Goal: Task Accomplishment & Management: Manage account settings

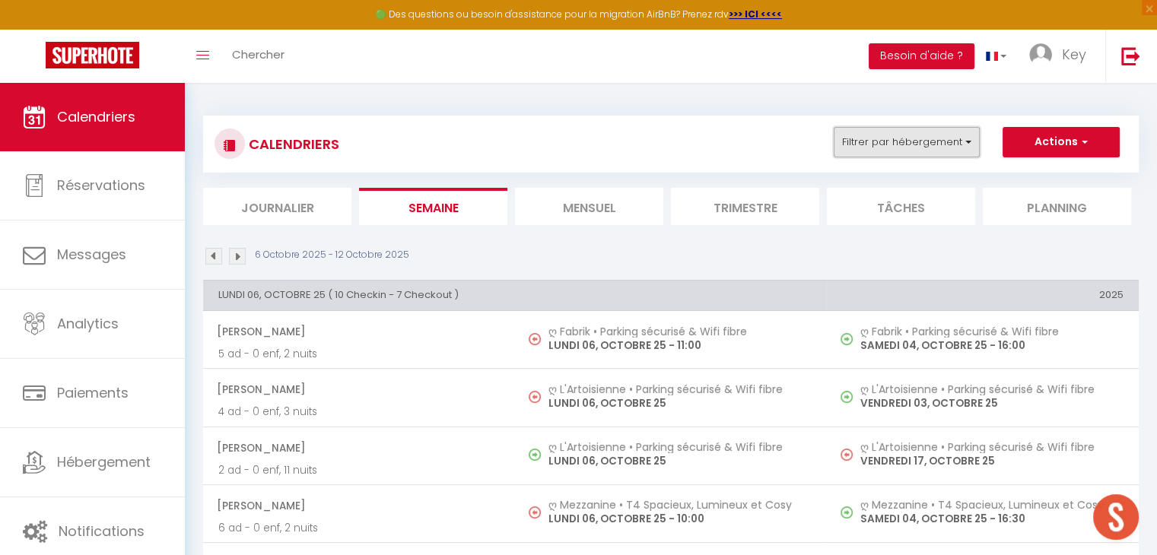
click at [855, 147] on button "Filtrer par hébergement" at bounding box center [907, 142] width 146 height 30
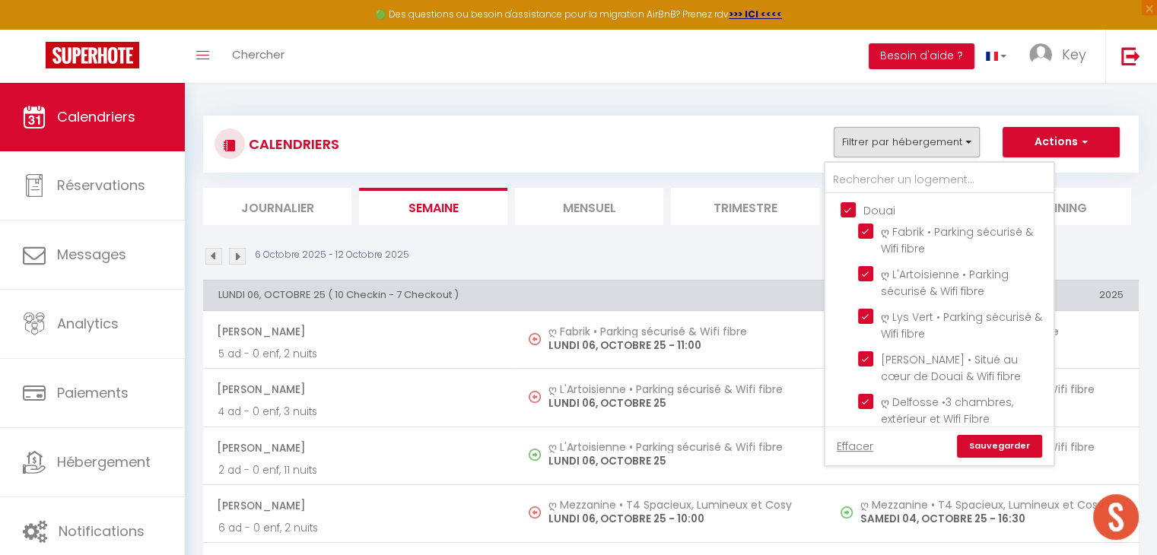
click at [849, 212] on input "Douai" at bounding box center [955, 209] width 228 height 15
checkbox input "false"
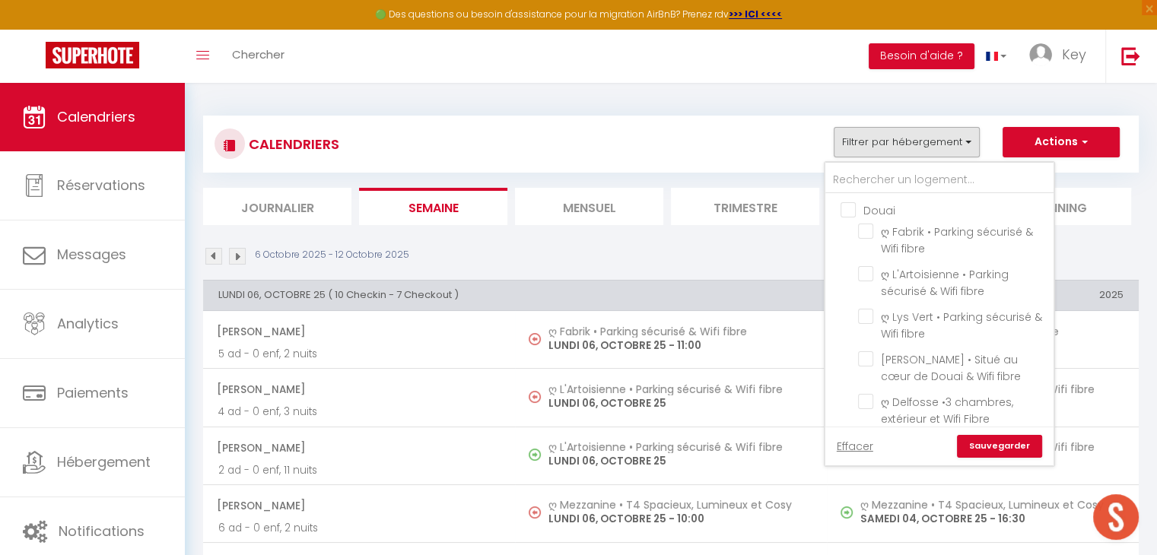
checkbox input "false"
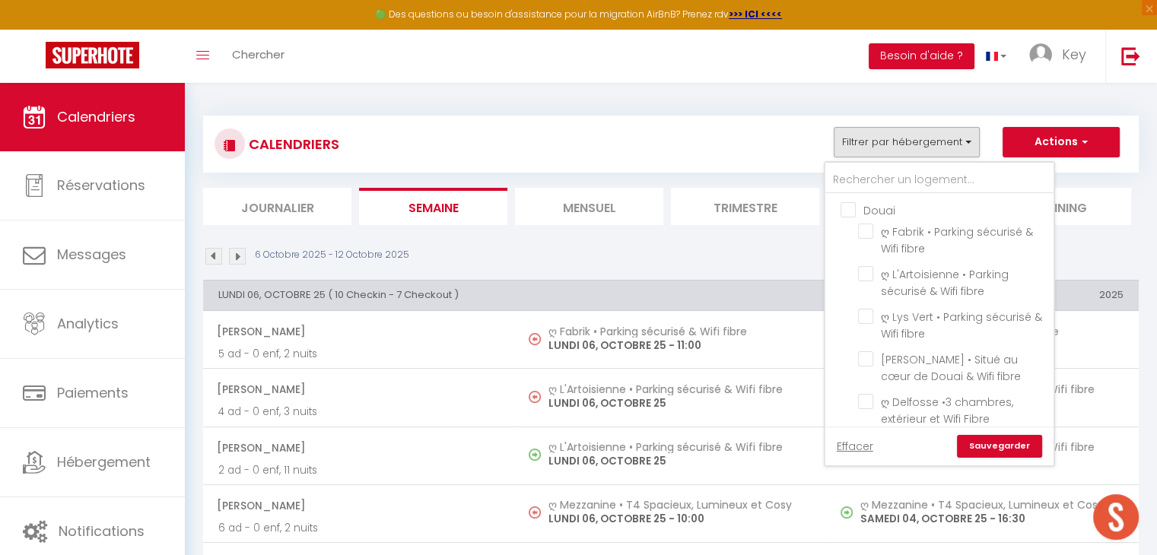
checkbox input "false"
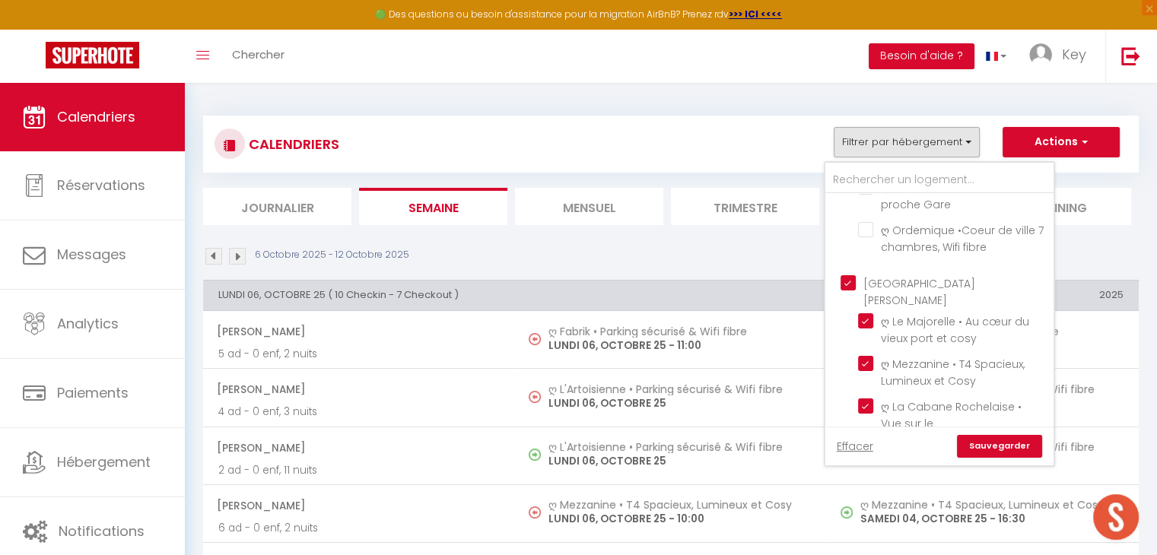
scroll to position [551, 0]
click at [846, 271] on input "[GEOGRAPHIC_DATA][PERSON_NAME]" at bounding box center [955, 278] width 228 height 15
checkbox input "false"
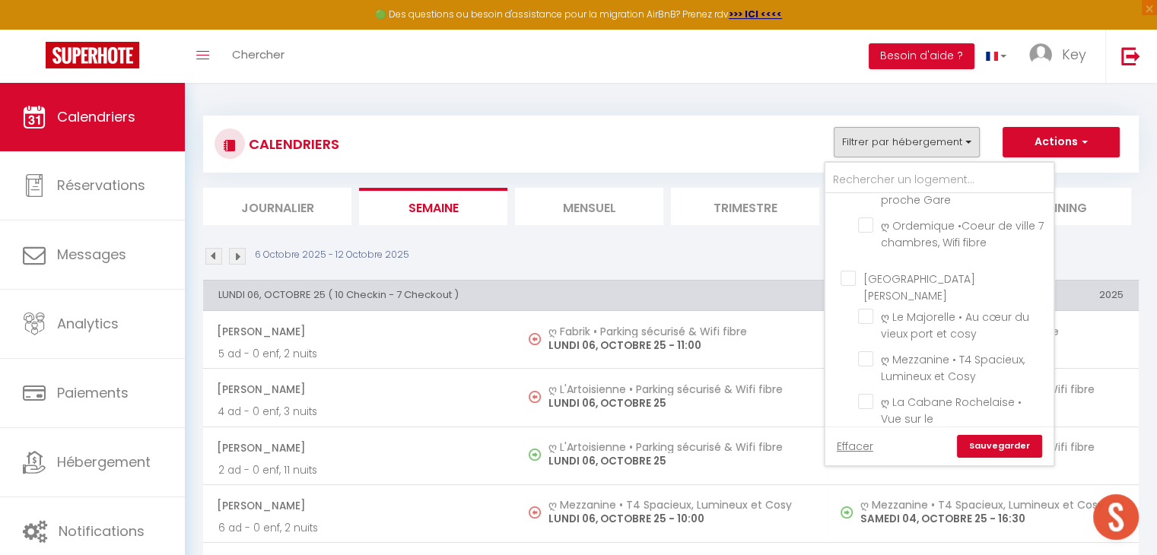
checkbox input "false"
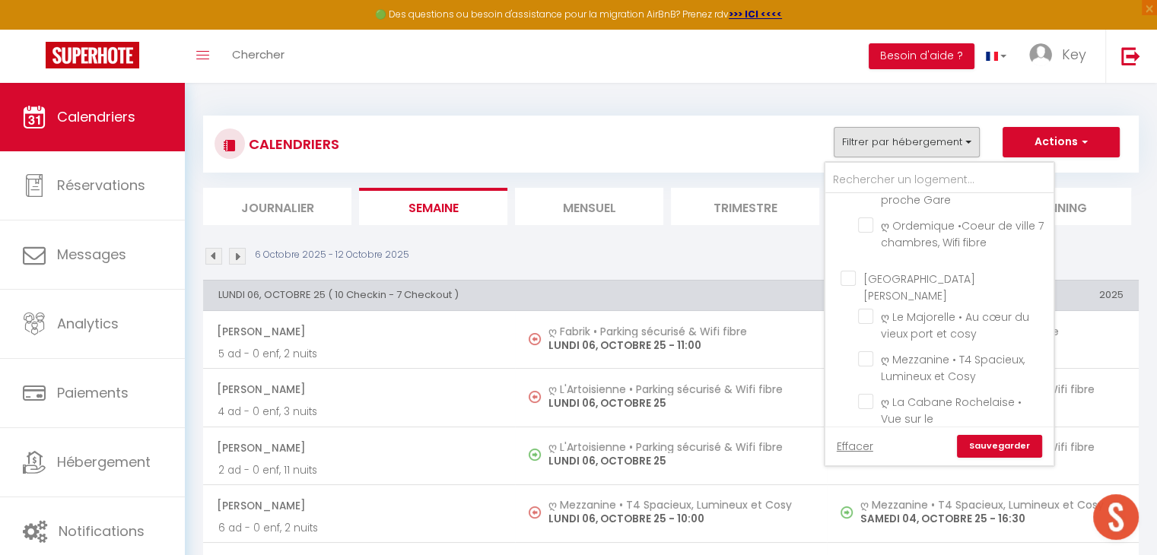
checkbox input "false"
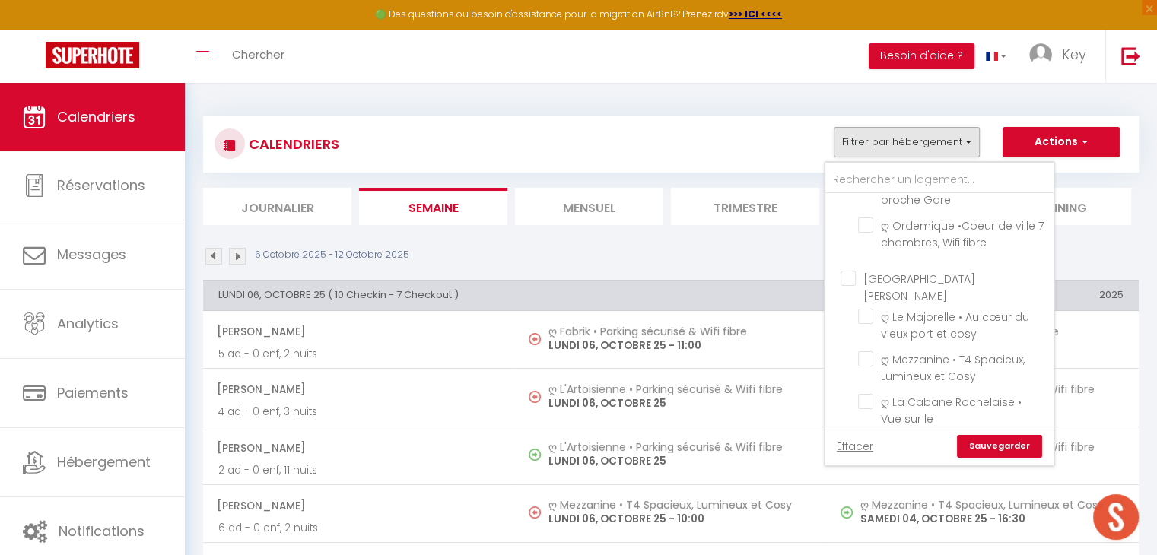
checkbox input "false"
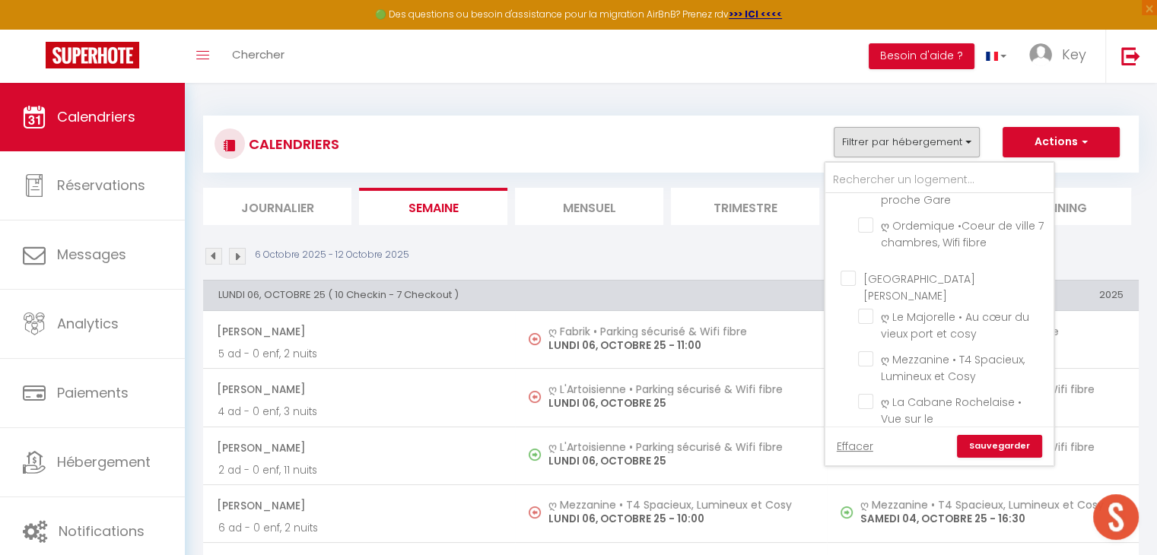
checkbox input "false"
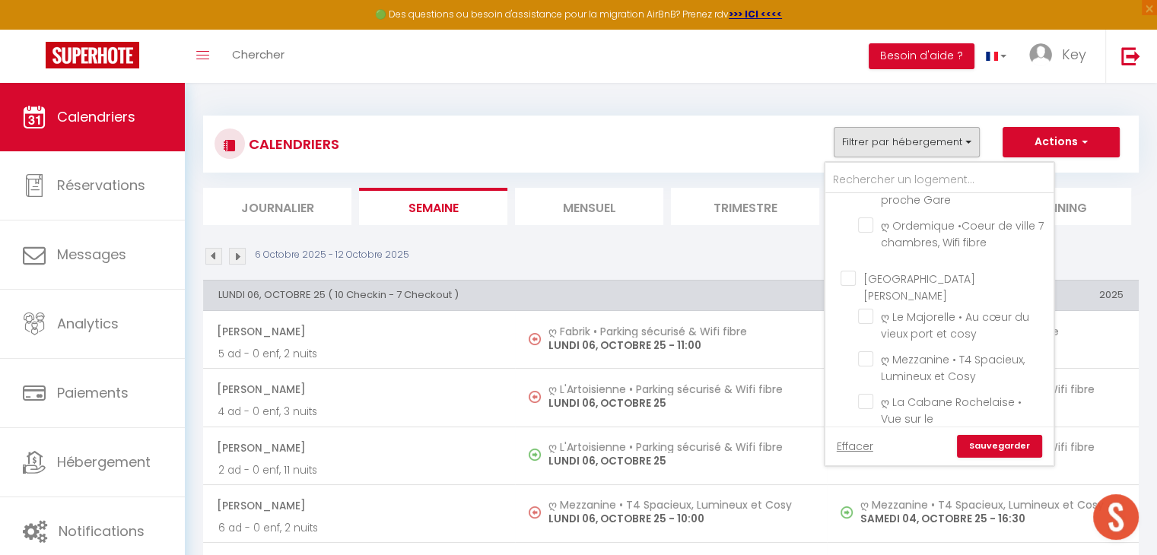
checkbox input "false"
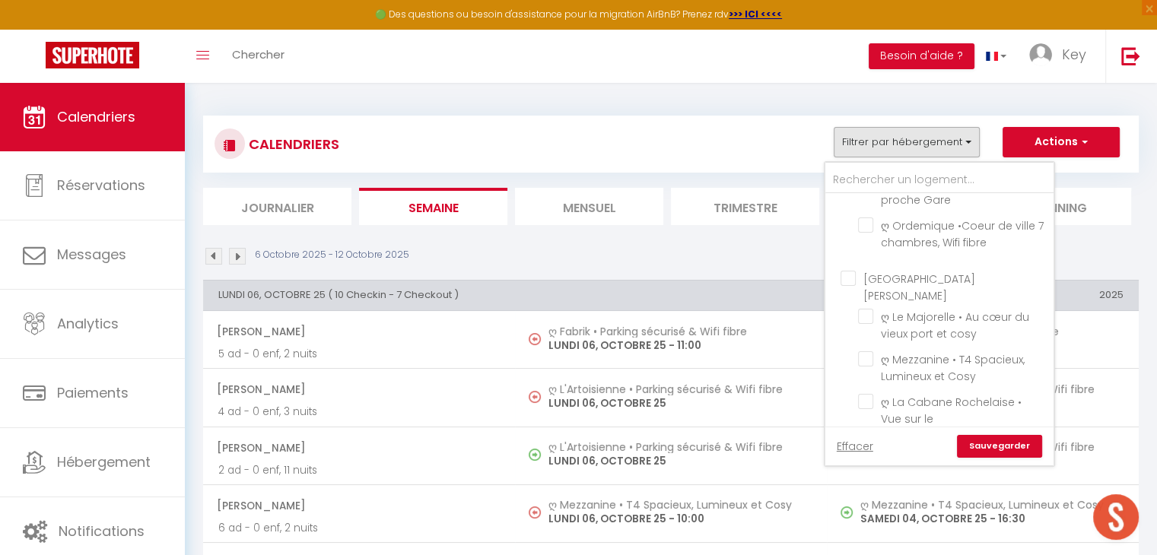
checkbox input "false"
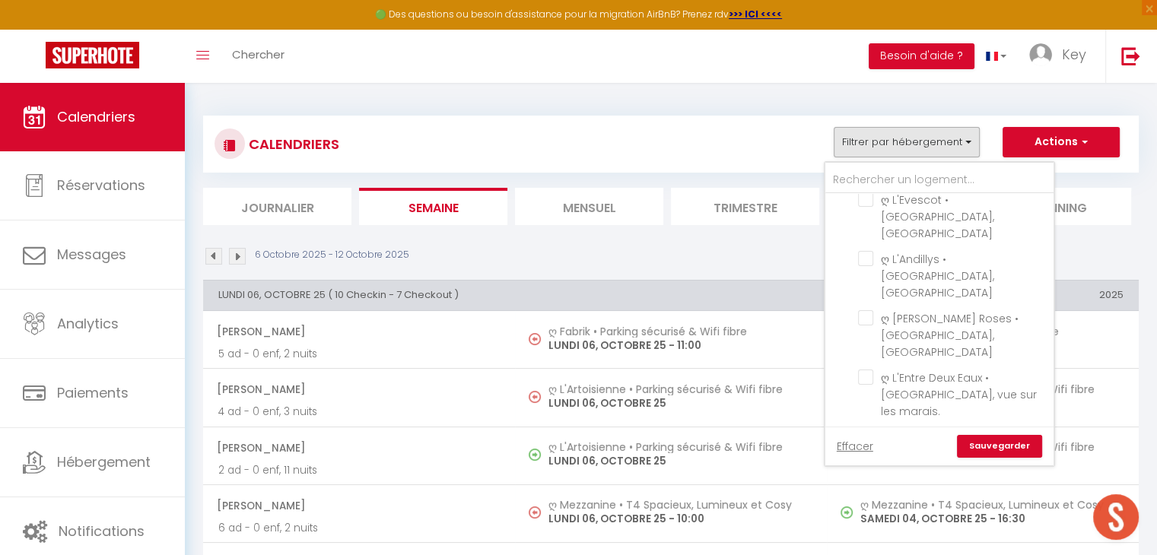
scroll to position [1892, 0]
click at [846, 500] on input "[GEOGRAPHIC_DATA]" at bounding box center [955, 507] width 228 height 15
checkbox input "false"
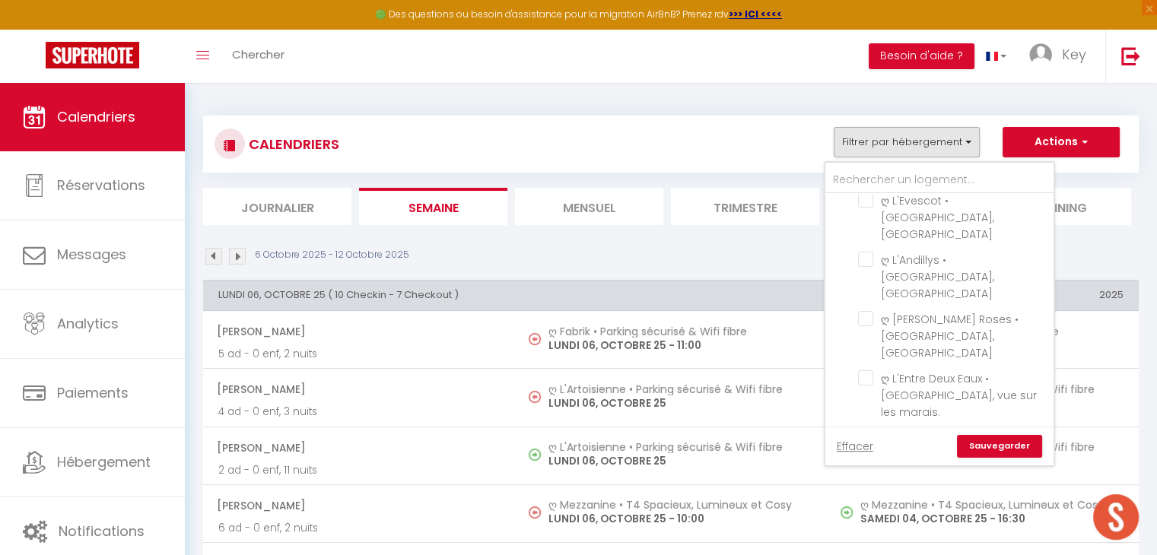
checkbox input "false"
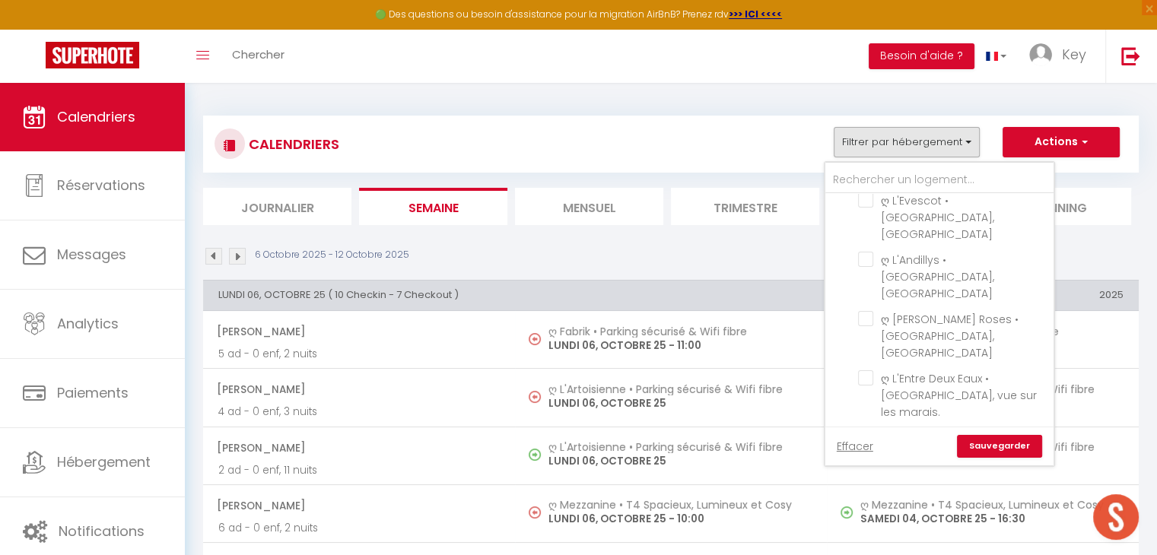
checkbox input "false"
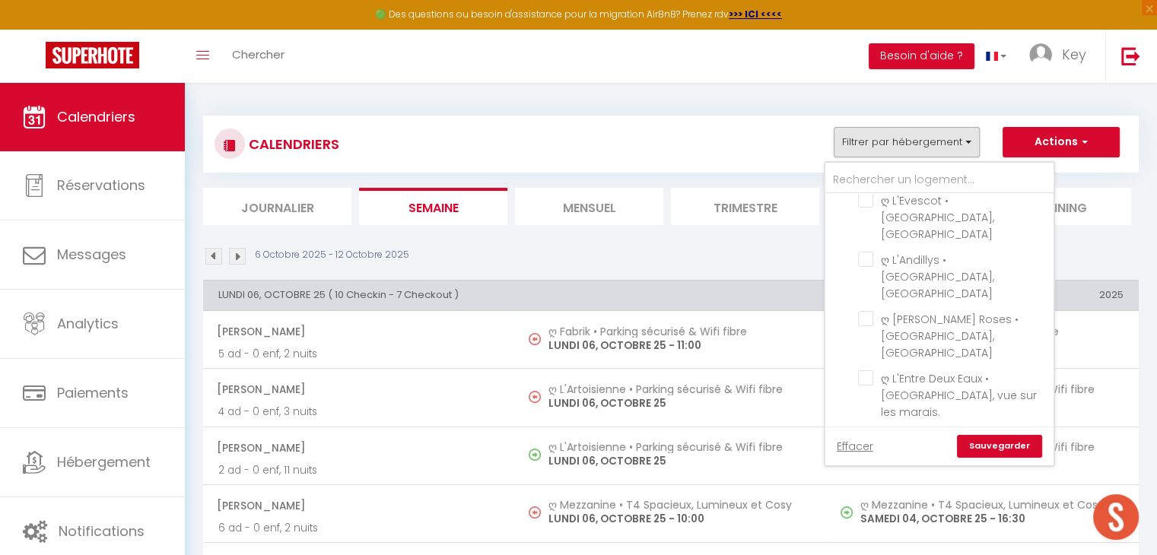
checkbox input "false"
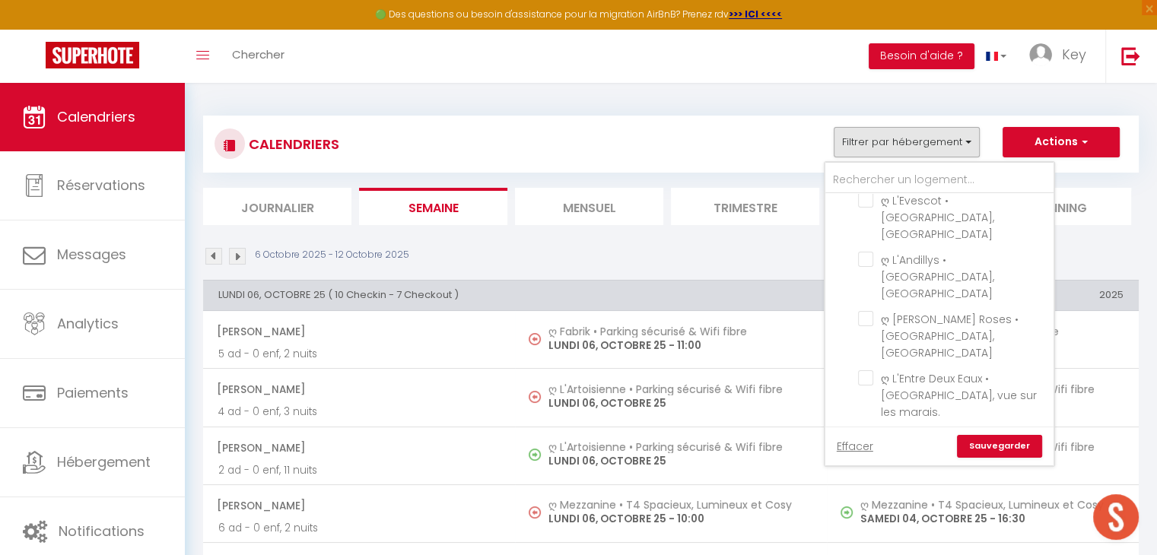
checkbox input "false"
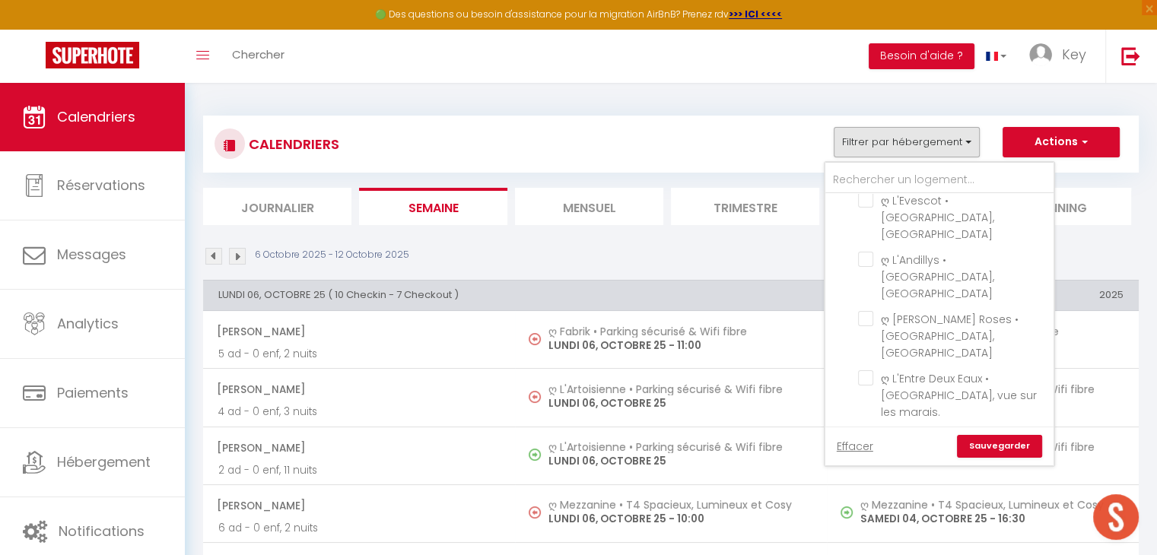
checkbox input "false"
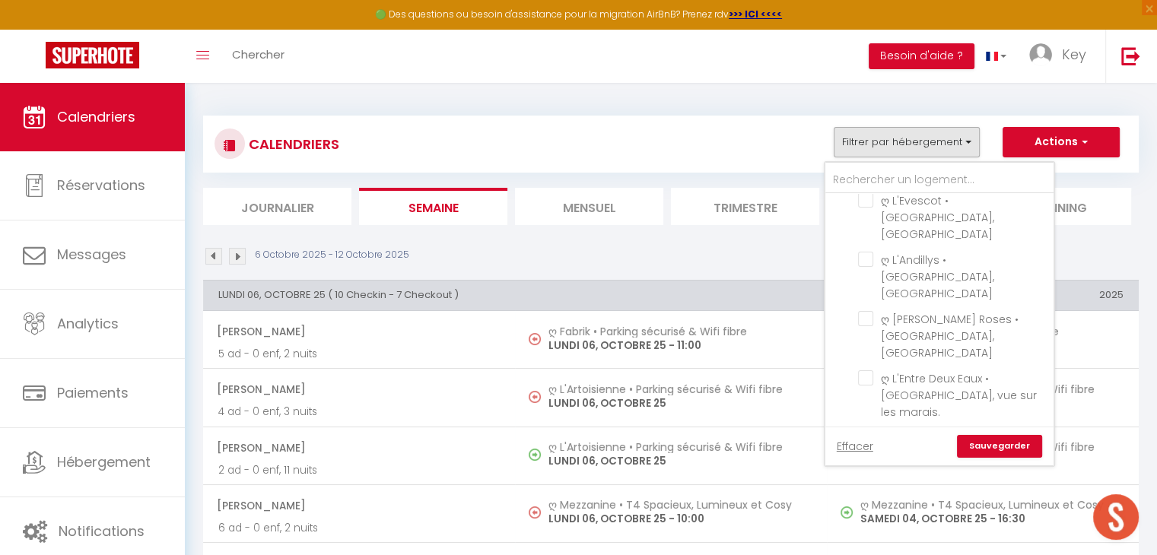
checkbox input "false"
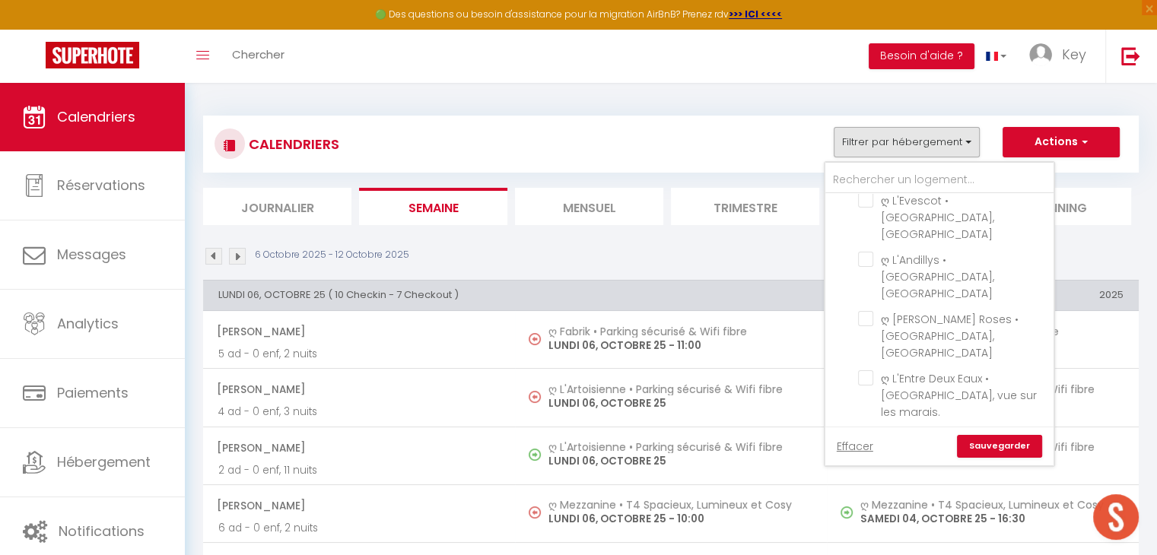
checkbox input "false"
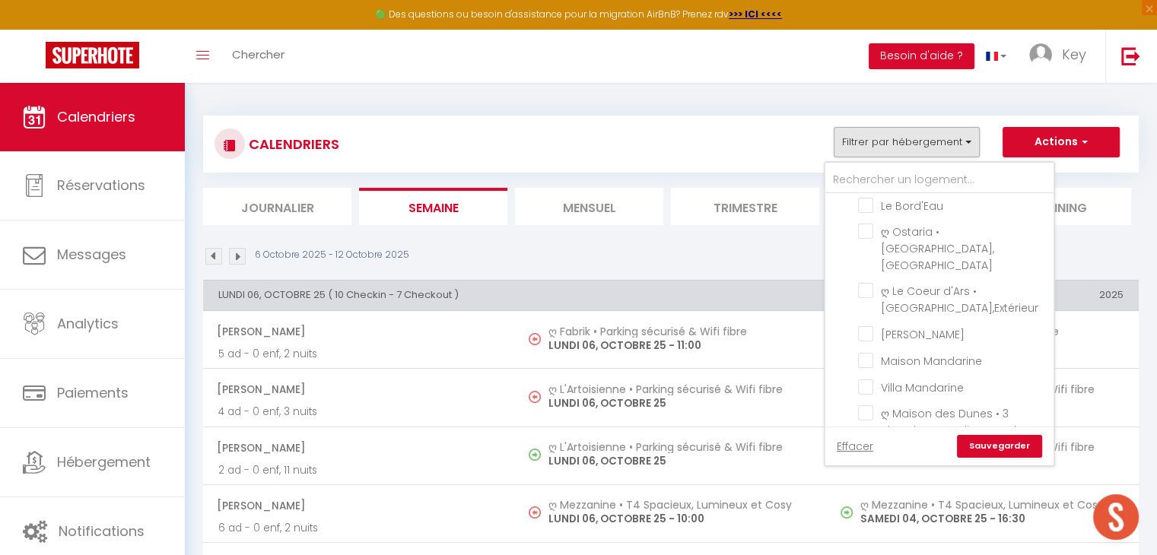
scroll to position [3229, 0]
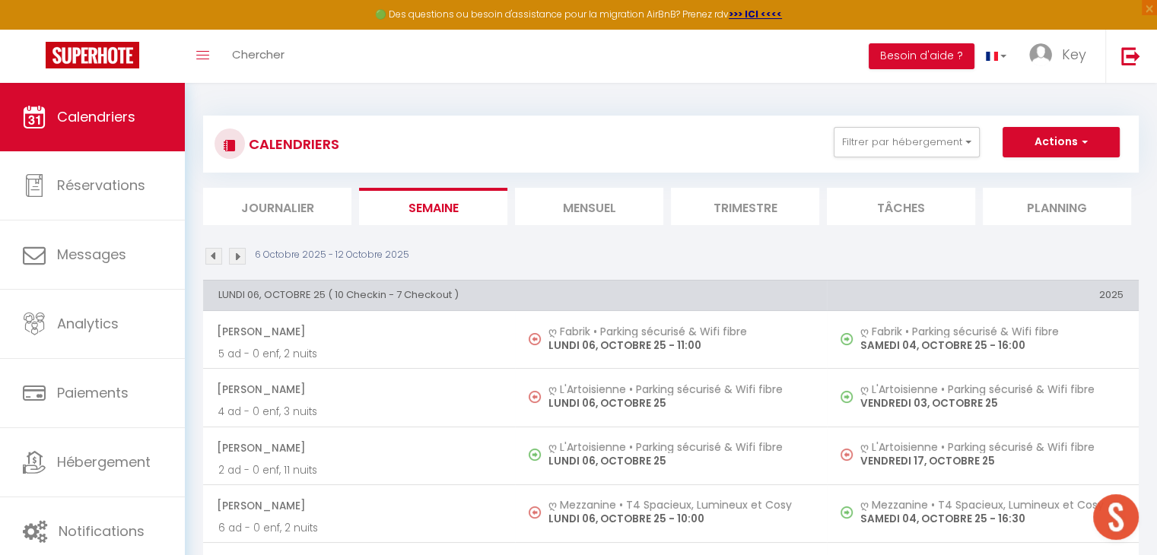
click at [933, 124] on div "CALENDRIERS Filtrer par hébergement Douai ღ Fabrik • Parking sécurisé & Wifi fi…" at bounding box center [671, 144] width 936 height 57
click at [927, 135] on button "Filtrer par hébergement" at bounding box center [907, 142] width 146 height 30
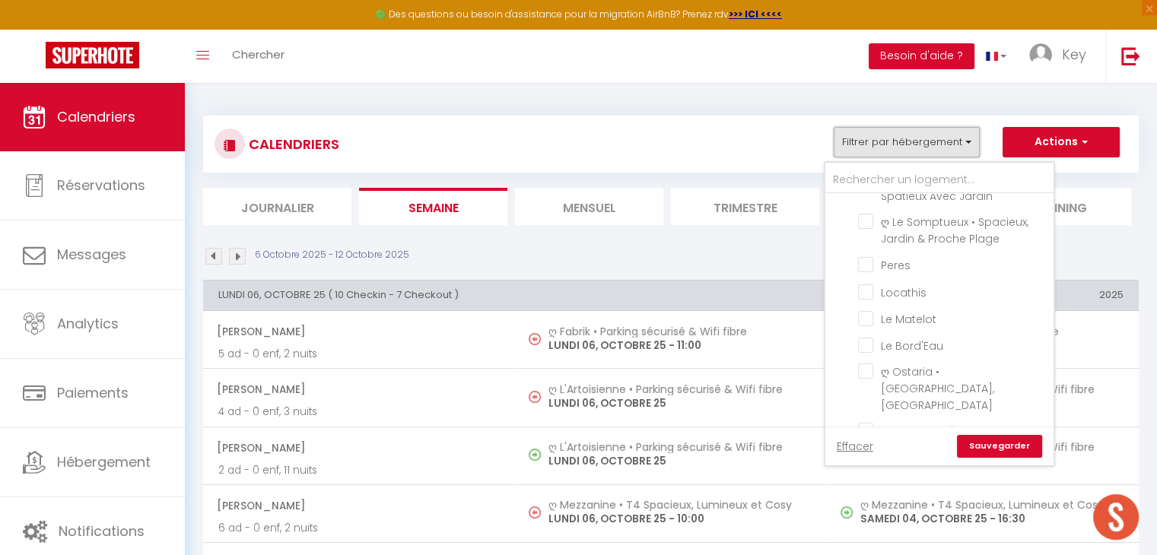
scroll to position [3083, 0]
checkbox input "false"
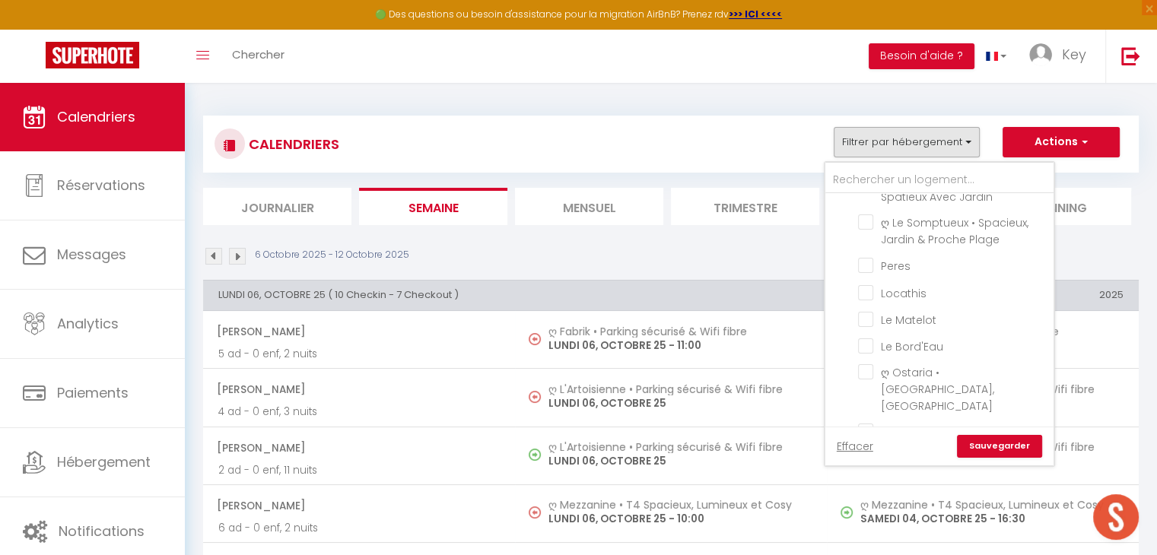
checkbox input "false"
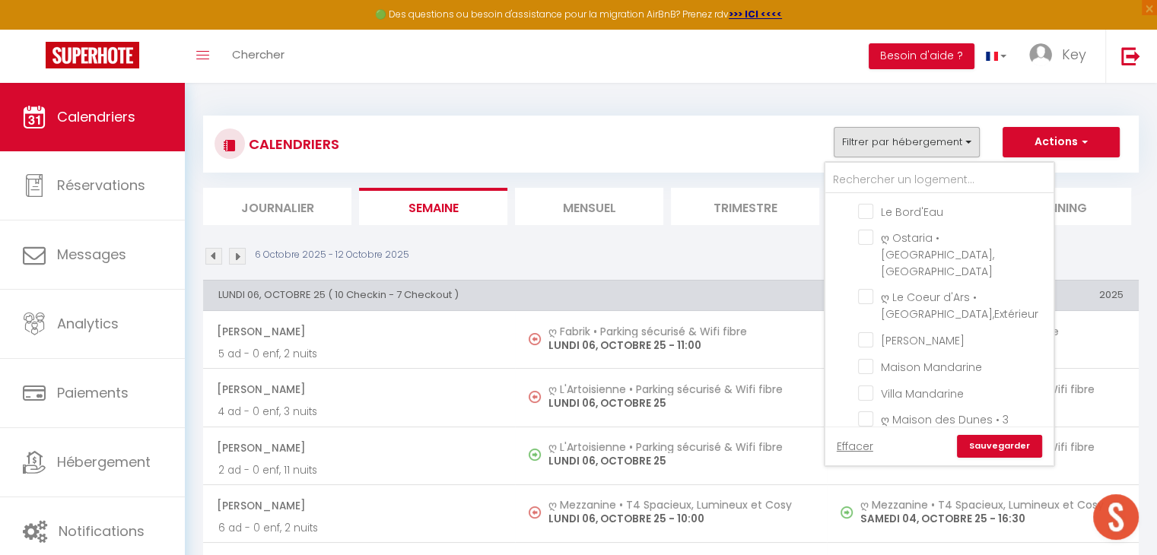
scroll to position [3217, 0]
checkbox input "false"
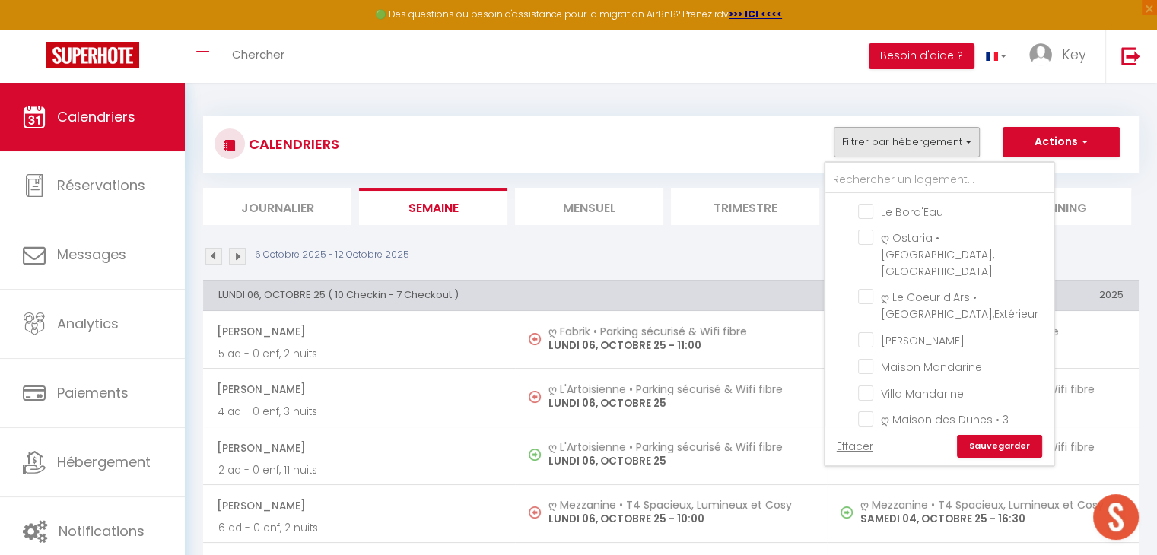
checkbox input "false"
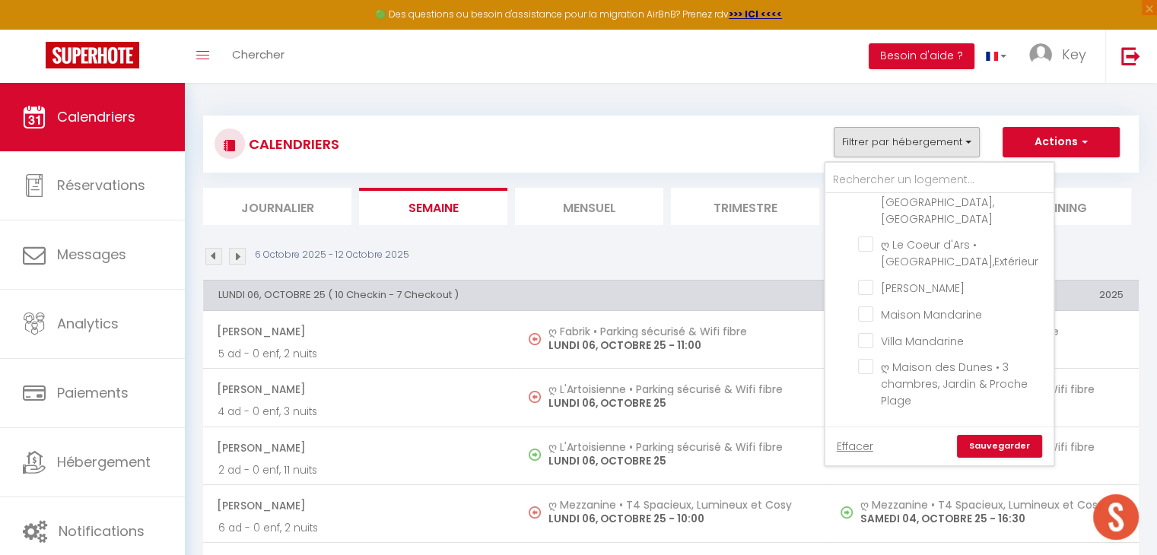
click at [1004, 444] on link "Sauvegarder" at bounding box center [999, 446] width 85 height 23
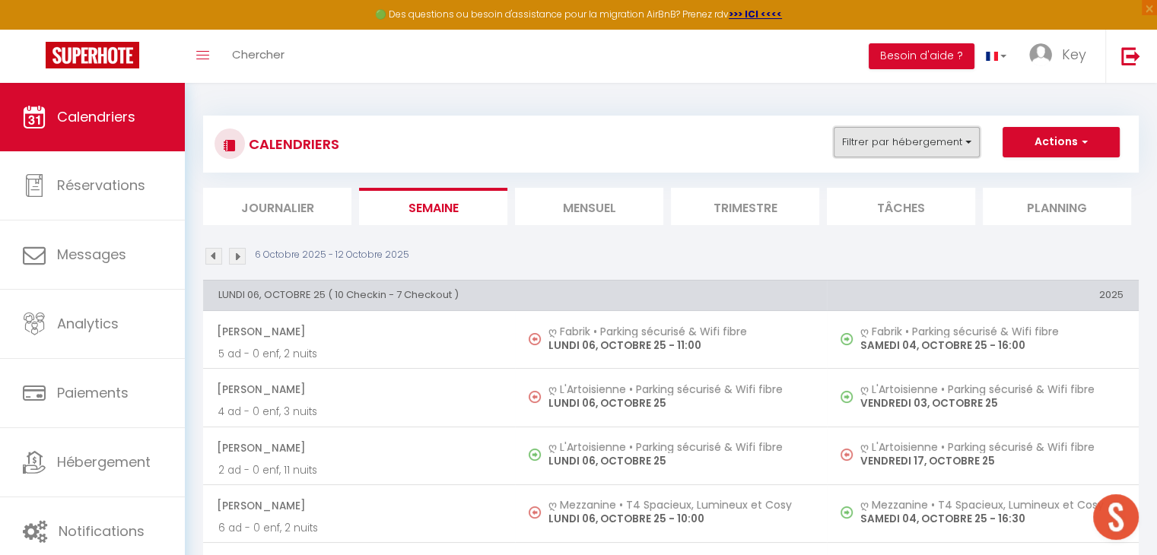
click at [932, 140] on button "Filtrer par hébergement" at bounding box center [907, 142] width 146 height 30
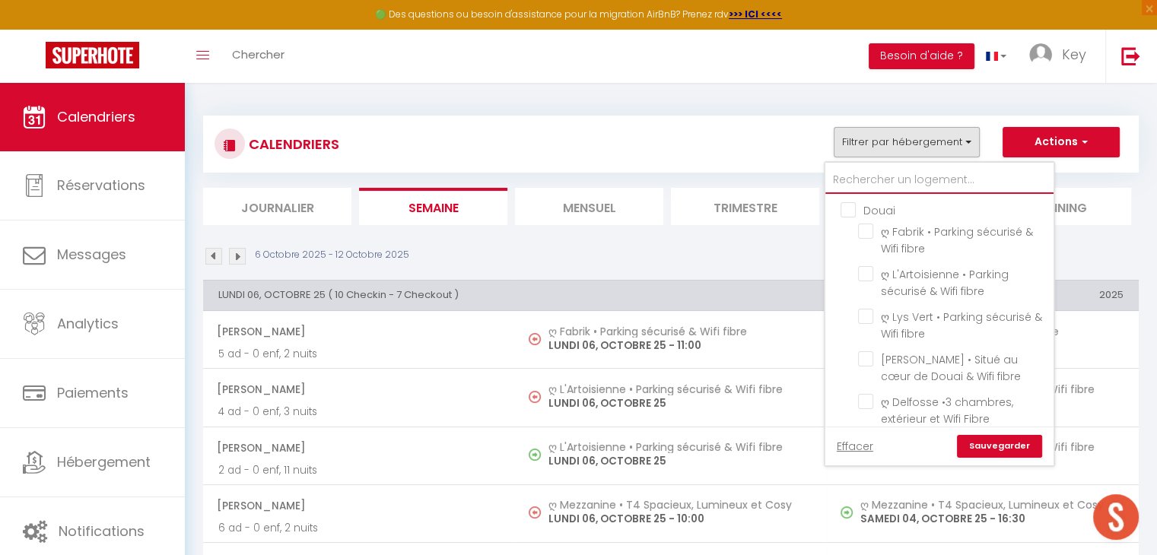
click at [898, 177] on input "text" at bounding box center [940, 180] width 228 height 27
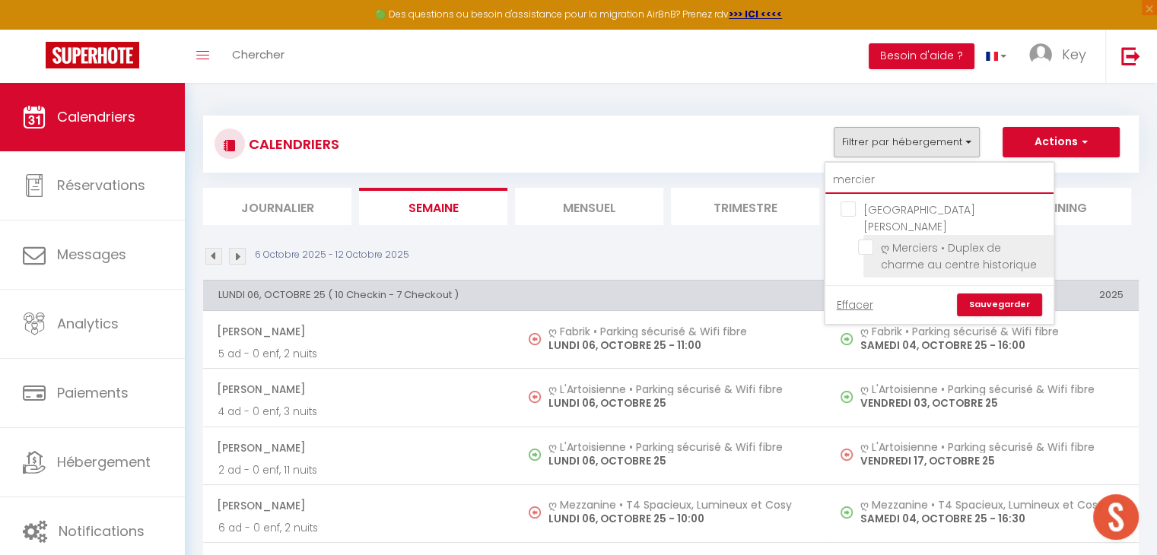
type input "mercier"
click at [867, 240] on input "ღ Merciers • Duplex de charme au centre historique" at bounding box center [953, 247] width 190 height 15
checkbox input "true"
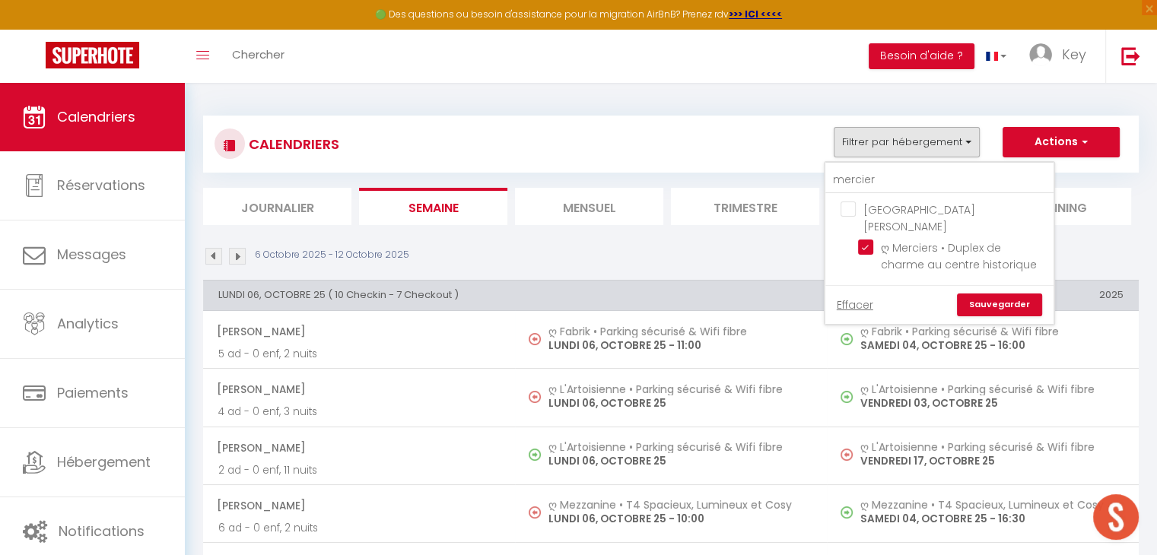
click at [982, 294] on link "Sauvegarder" at bounding box center [999, 305] width 85 height 23
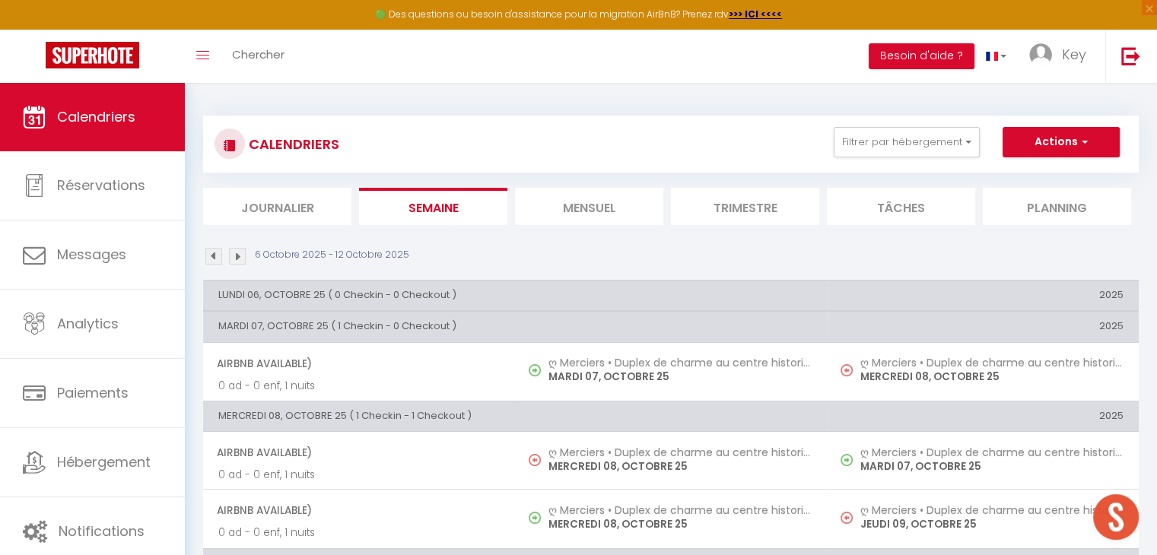
click at [274, 206] on li "Journalier" at bounding box center [277, 206] width 148 height 37
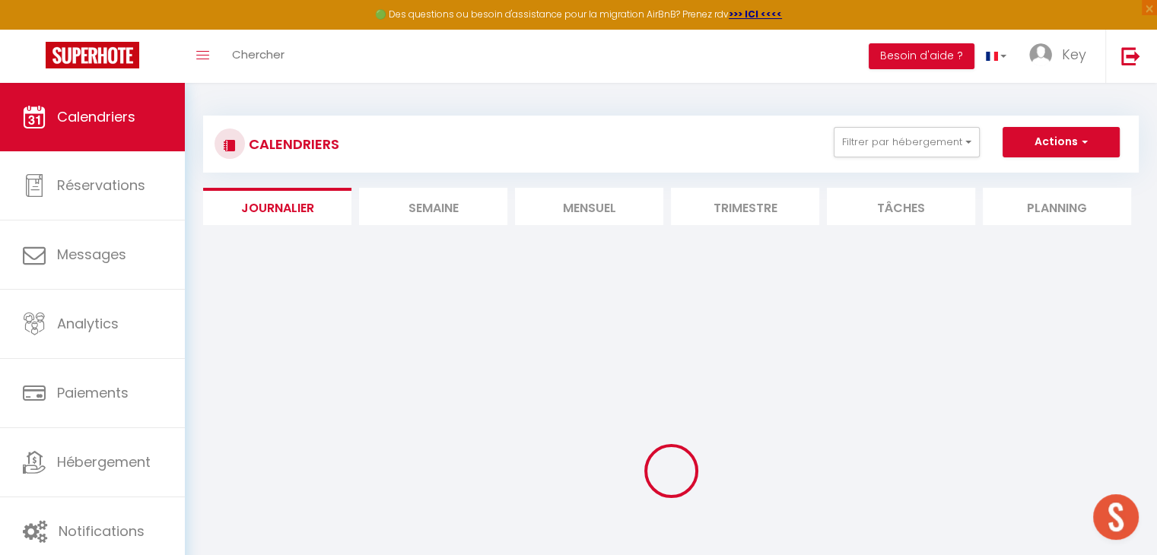
click at [549, 198] on li "Mensuel" at bounding box center [589, 206] width 148 height 37
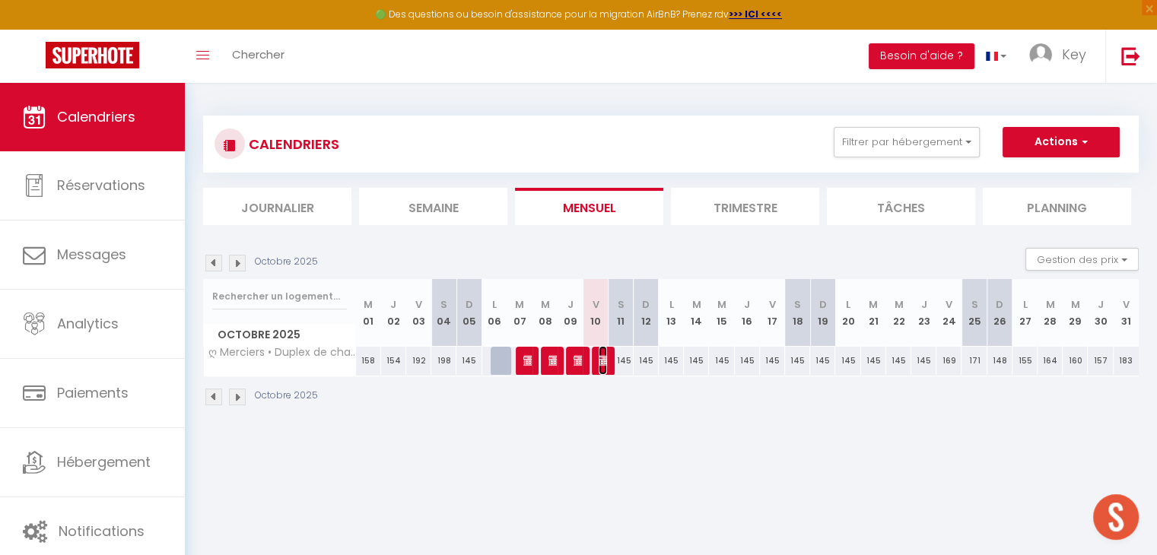
click at [605, 363] on img at bounding box center [605, 361] width 12 height 12
select select "KO"
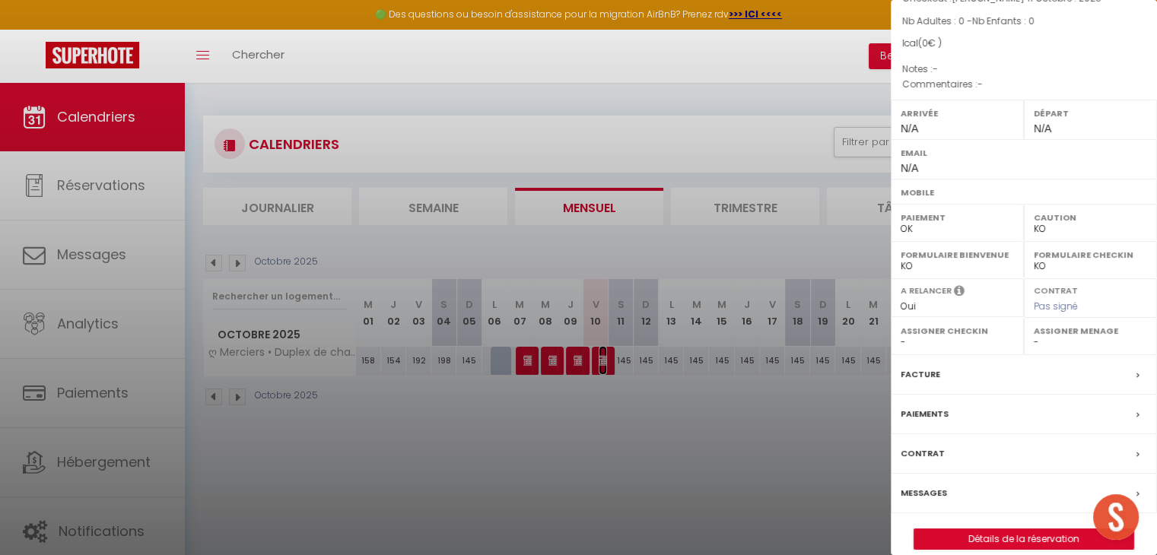
scroll to position [177, 0]
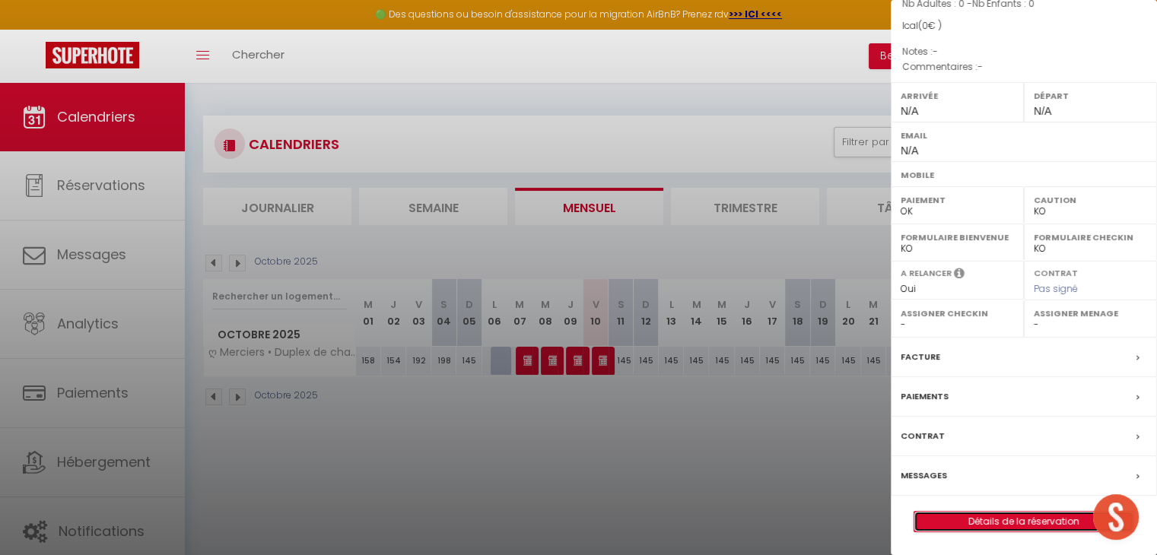
click at [986, 516] on link "Détails de la réservation" at bounding box center [1024, 522] width 219 height 20
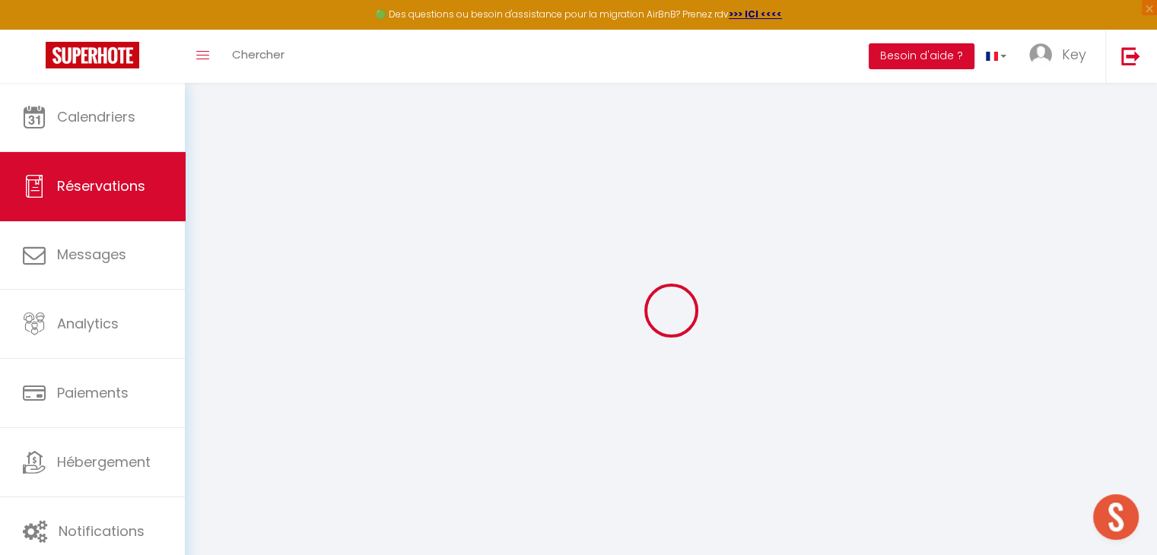
type input "Airbnb"
type input "available)"
select select
select select "53047"
select select "1"
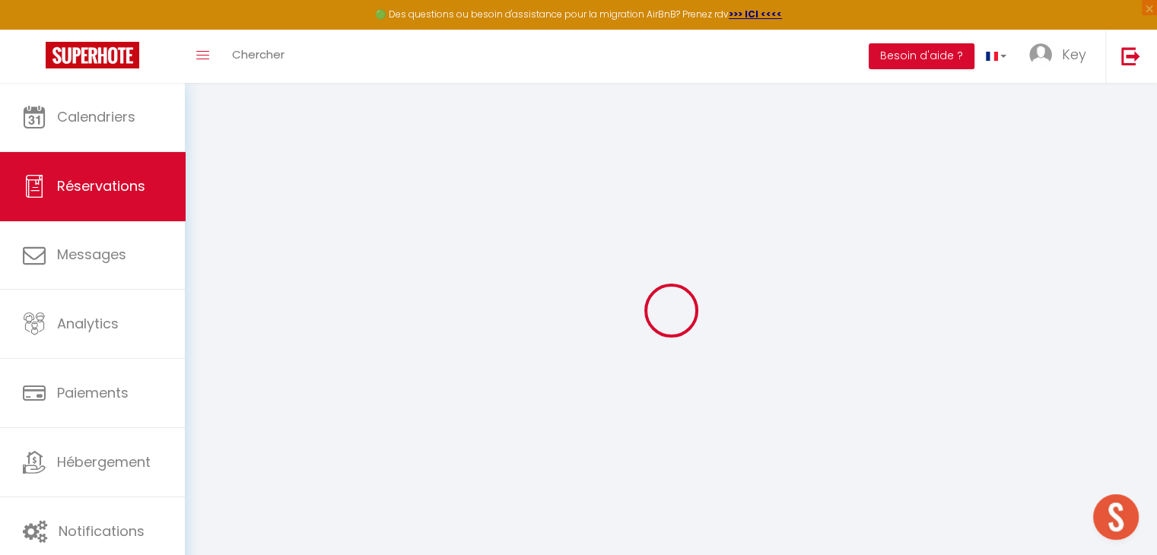
type input "Ven 10 Octobre 2025"
select select
type input "Sam 11 Octobre 2025"
select select
type input "0"
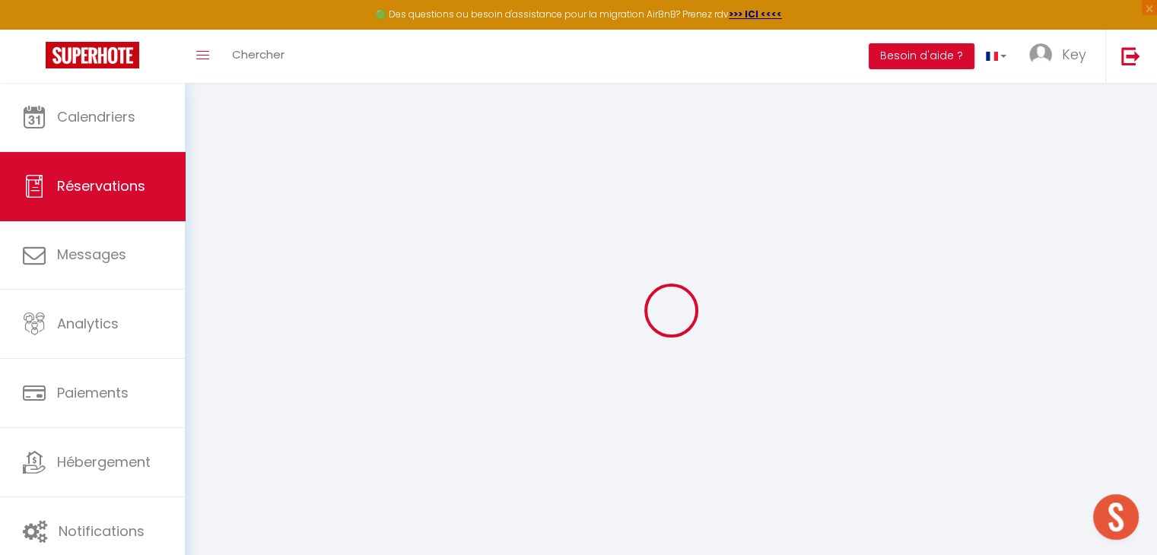
select select "12"
select select
checkbox input "false"
type input "0"
select select "73"
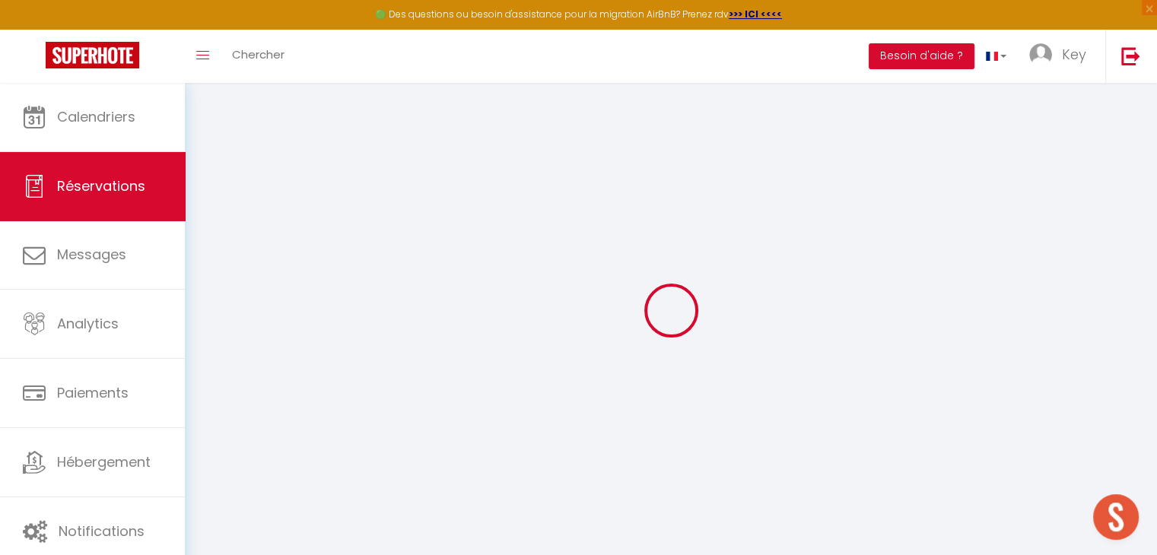
type input "0"
select select
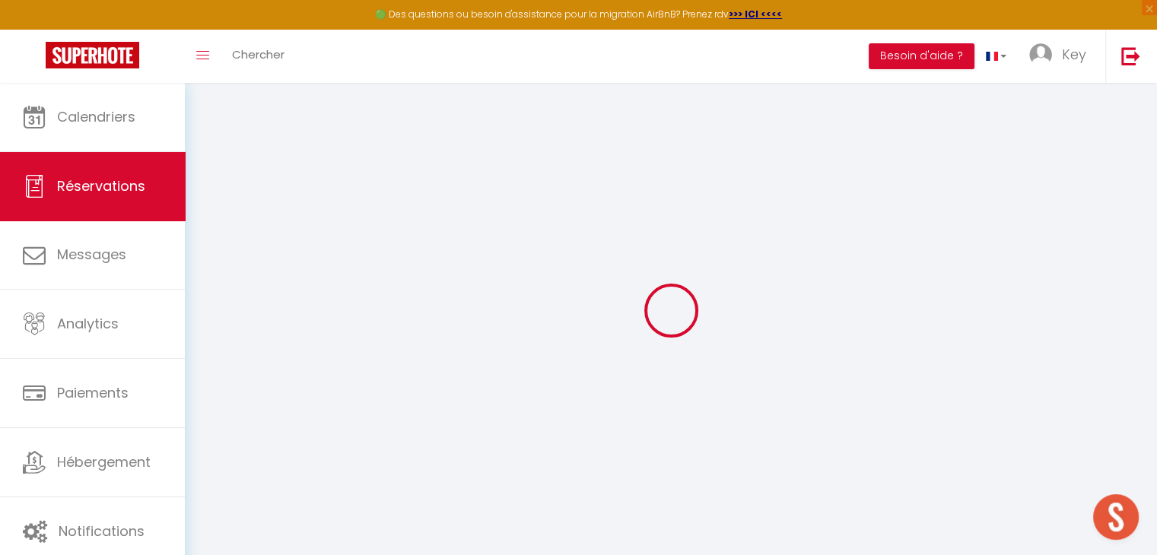
select select
select select "14"
checkbox input "false"
select select
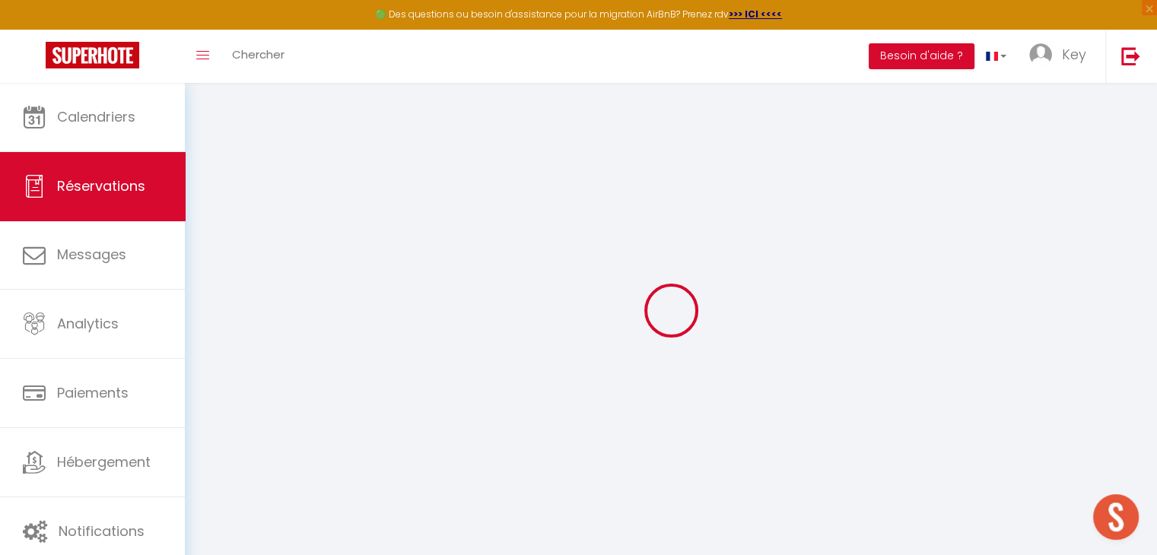
select select
checkbox input "false"
select select
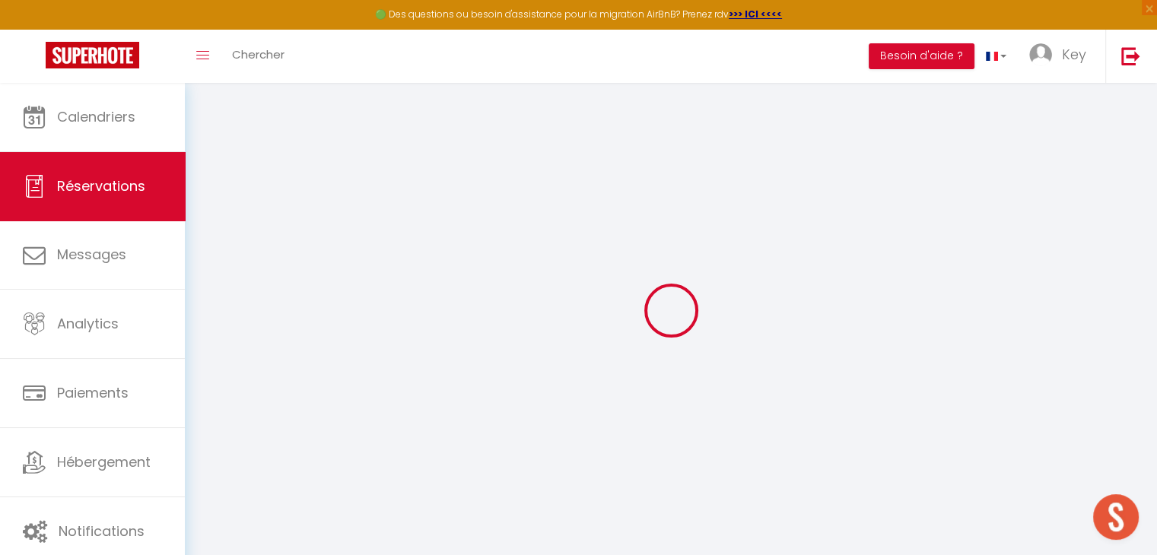
checkbox input "false"
select select
checkbox input "false"
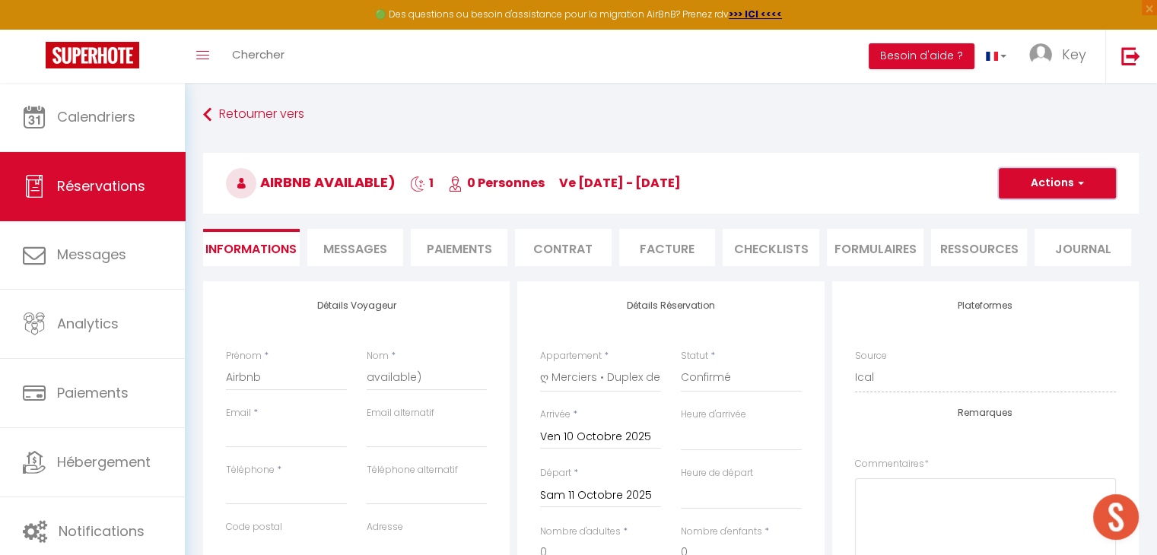
click at [1081, 187] on span "button" at bounding box center [1078, 184] width 9 height 14
select select
checkbox input "false"
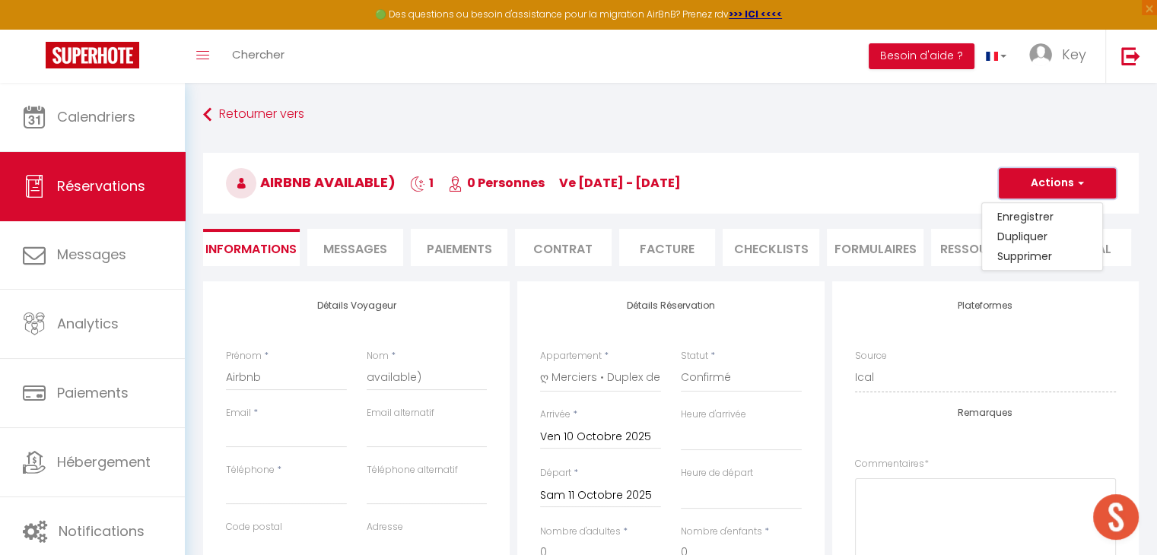
select select
checkbox input "false"
select select
click at [1004, 247] on link "Supprimer" at bounding box center [1042, 257] width 120 height 20
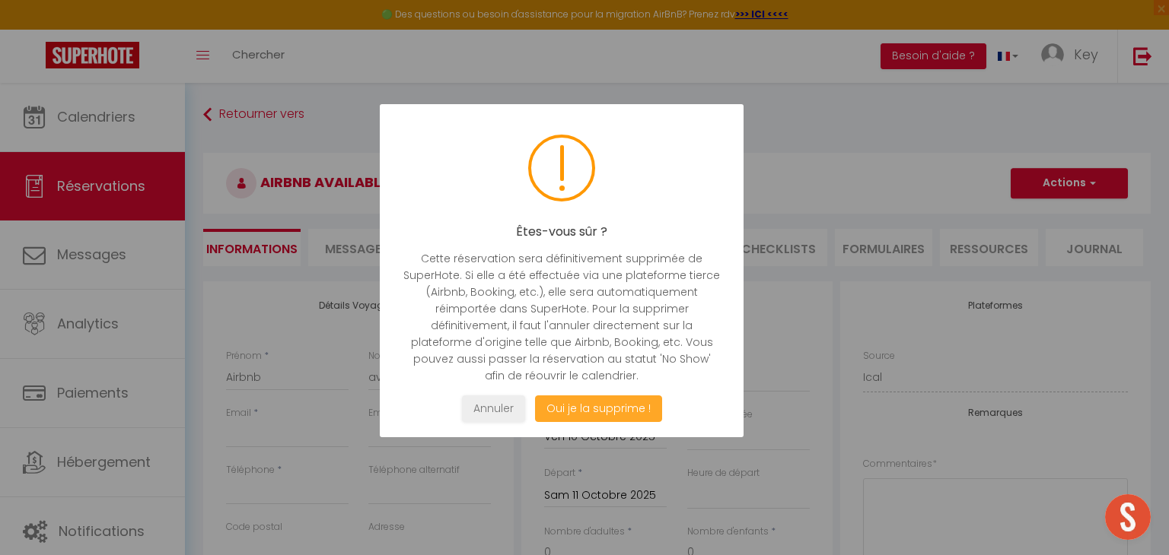
click at [600, 407] on button "Oui je la supprime !" at bounding box center [598, 409] width 127 height 27
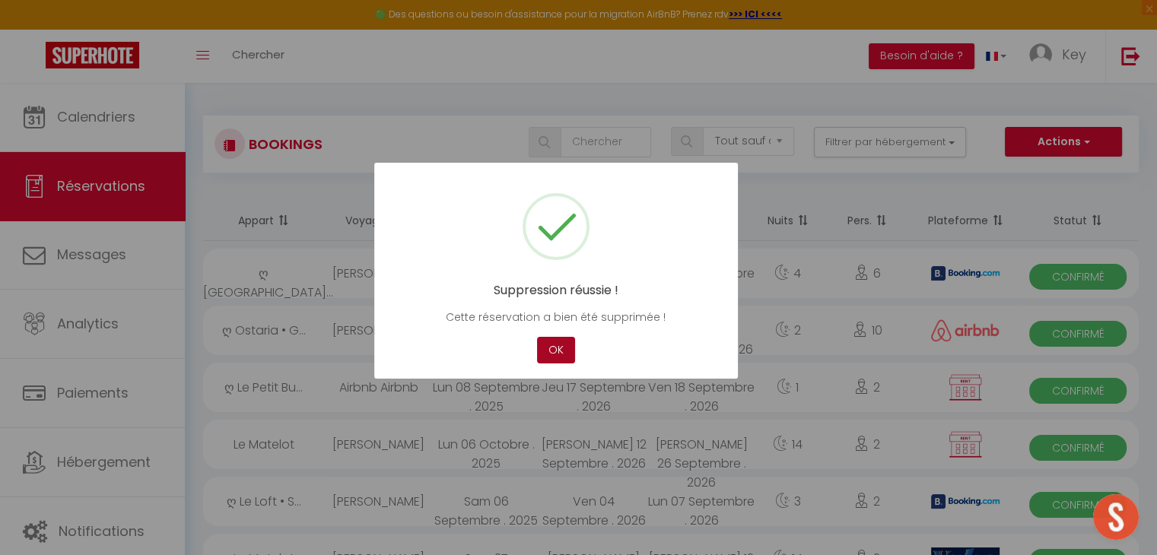
click at [560, 355] on button "OK" at bounding box center [556, 350] width 38 height 27
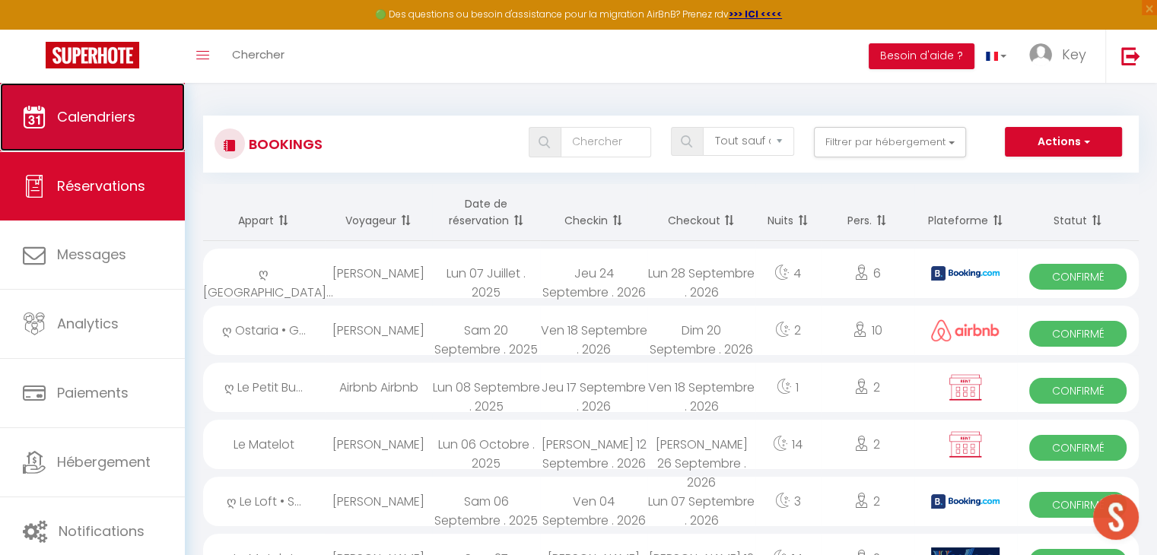
click at [95, 112] on span "Calendriers" at bounding box center [96, 116] width 78 height 19
